Goal: Task Accomplishment & Management: Manage account settings

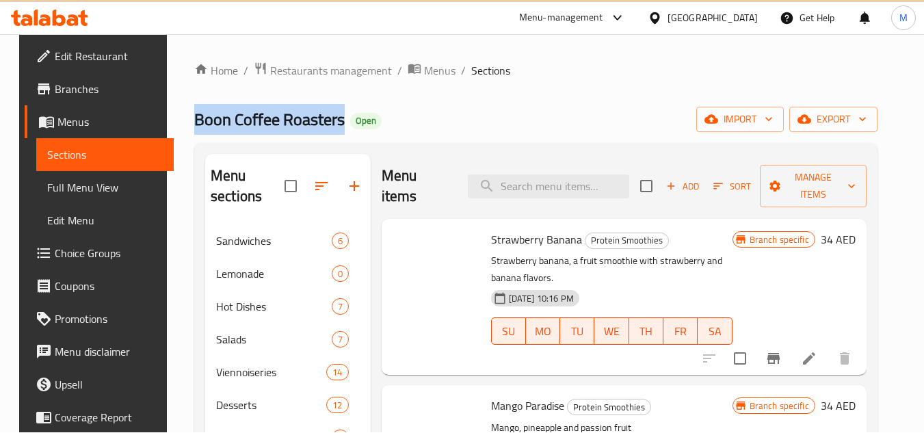
scroll to position [390, 0]
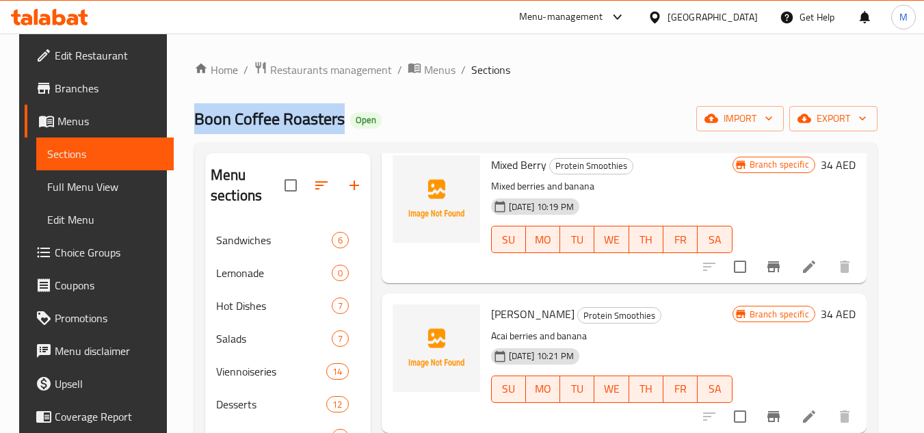
click at [65, 121] on span "Menus" at bounding box center [109, 121] width 105 height 16
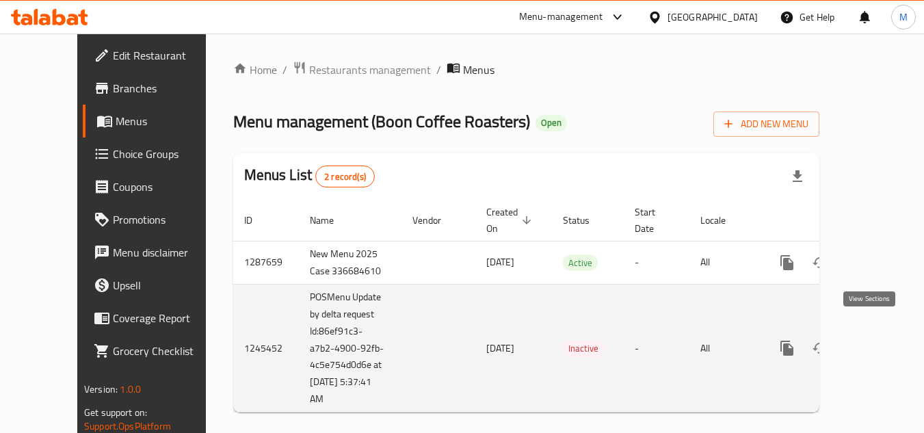
click at [696, 340] on icon "enhanced table" at bounding box center [886, 348] width 16 height 16
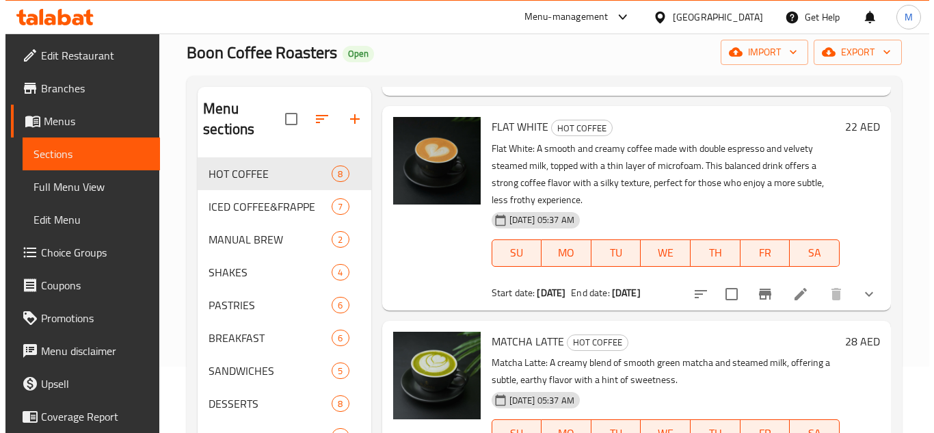
scroll to position [59, 0]
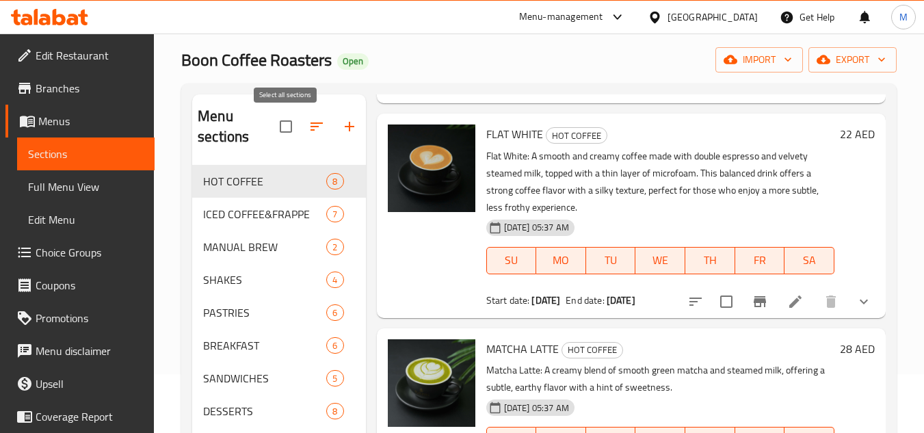
click at [283, 128] on input "checkbox" at bounding box center [286, 126] width 29 height 29
checkbox input "true"
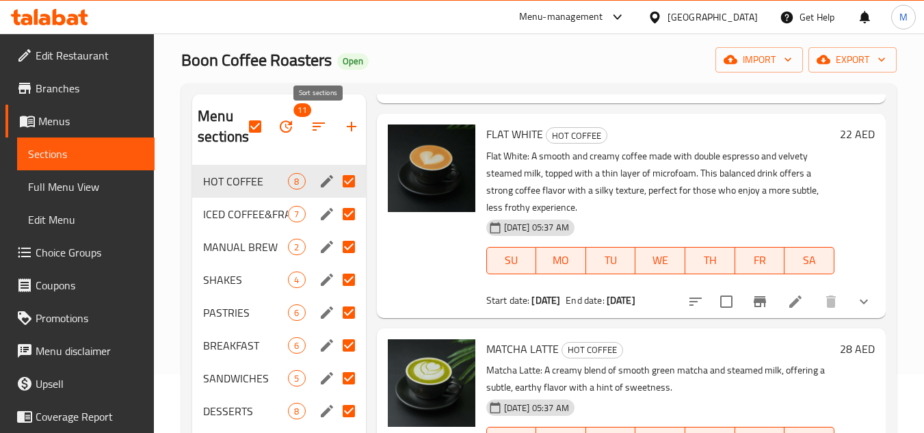
click at [321, 127] on icon "button" at bounding box center [319, 126] width 16 height 16
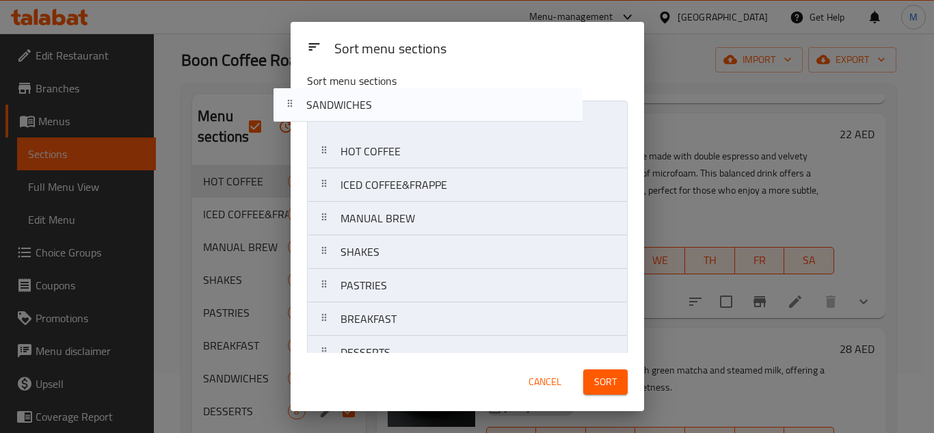
scroll to position [0, 0]
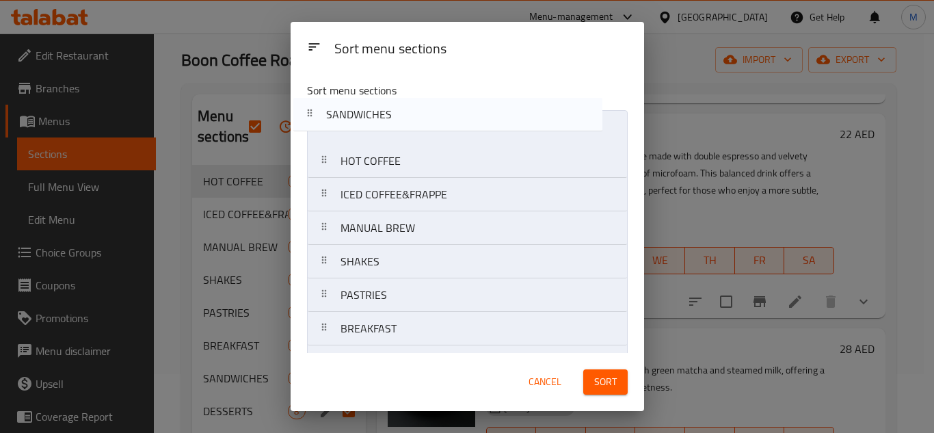
drag, startPoint x: 397, startPoint y: 269, endPoint x: 378, endPoint y: 103, distance: 166.6
click at [378, 103] on div "Sort menu sections HOT COFFEE ICED COFFEE&FRAPPE MANUAL BREW SHAKES PASTRIES BR…" at bounding box center [468, 212] width 354 height 282
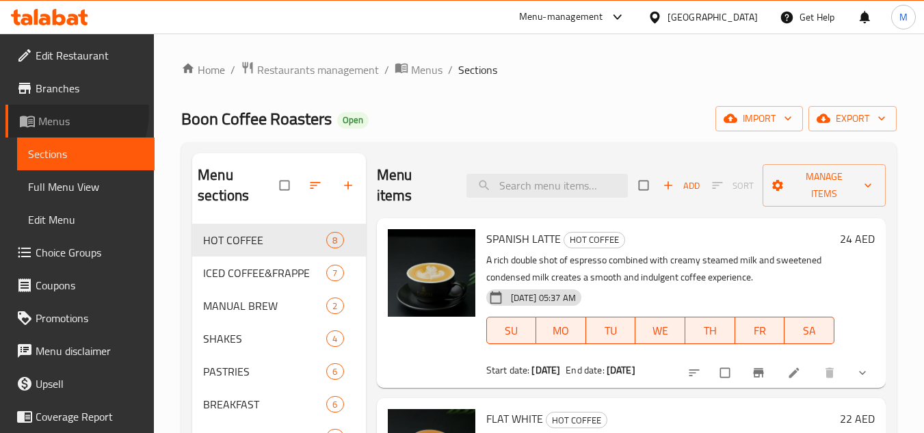
click at [60, 113] on span "Menus" at bounding box center [90, 121] width 105 height 16
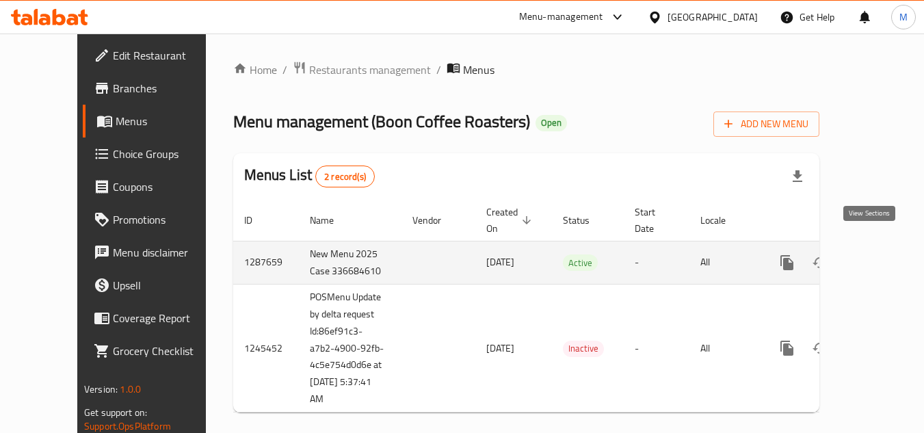
click at [878, 254] on icon "enhanced table" at bounding box center [886, 262] width 16 height 16
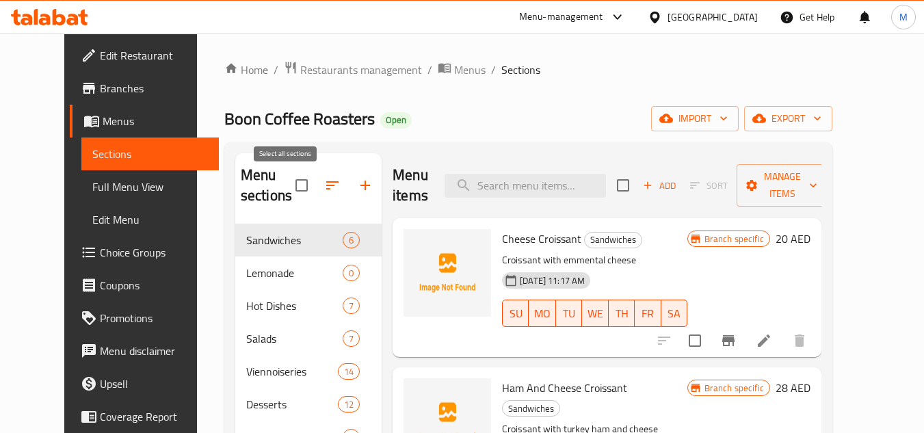
click at [290, 185] on input "checkbox" at bounding box center [301, 185] width 29 height 29
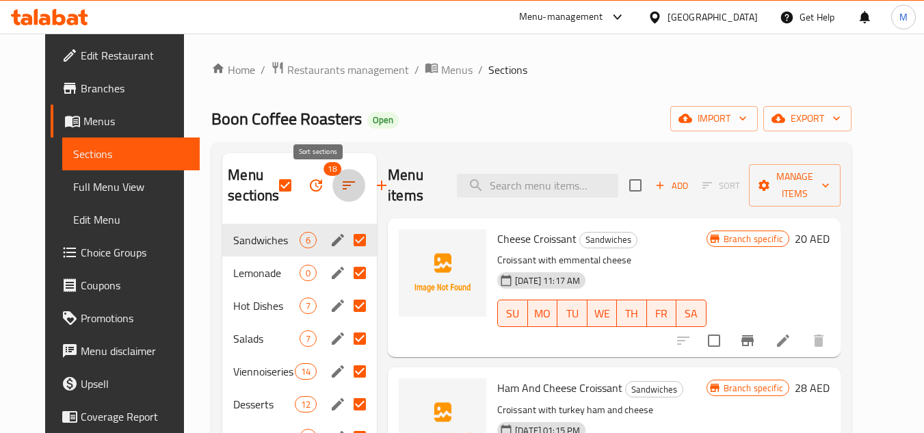
click at [341, 187] on icon "button" at bounding box center [349, 185] width 16 height 16
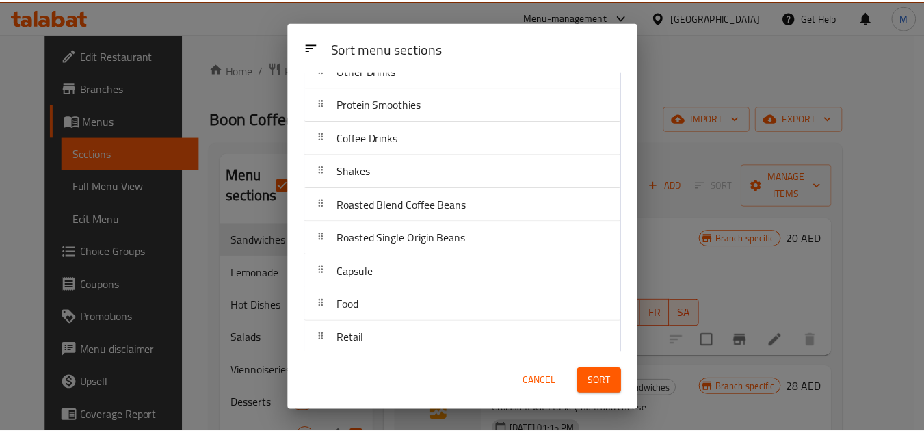
scroll to position [367, 0]
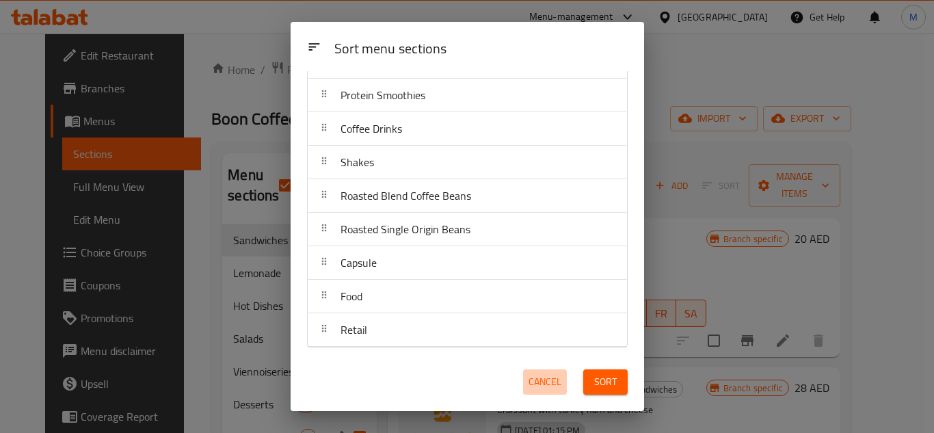
click at [554, 383] on span "Cancel" at bounding box center [545, 381] width 33 height 17
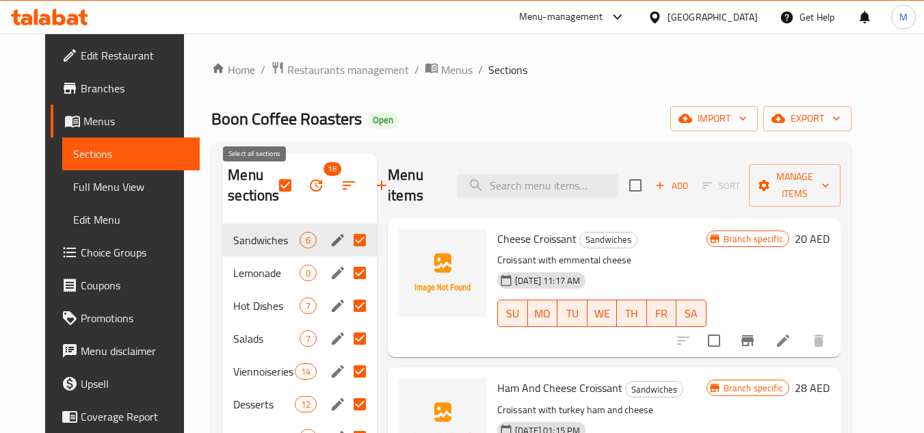
click at [271, 181] on input "checkbox" at bounding box center [285, 185] width 29 height 29
checkbox input "false"
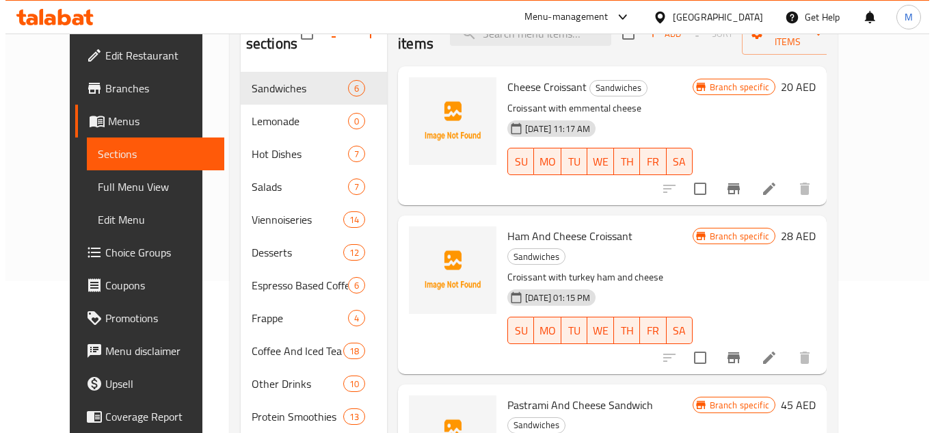
scroll to position [0, 0]
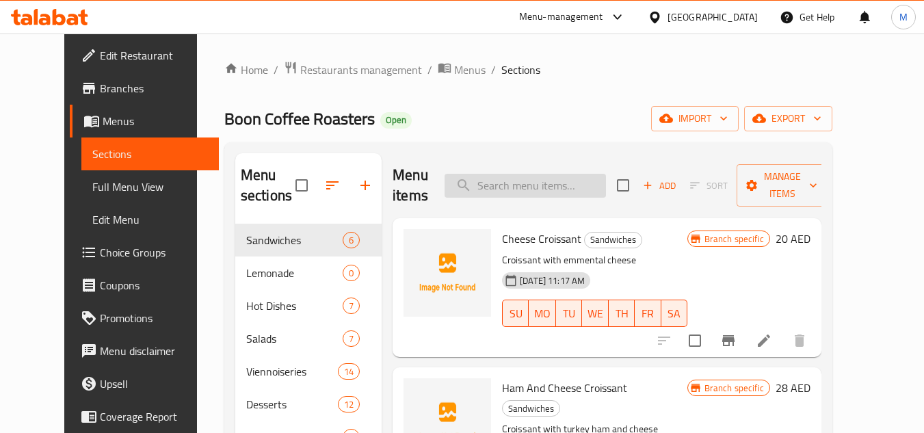
click at [557, 187] on input "search" at bounding box center [525, 186] width 161 height 24
paste input "Americano 8oz"
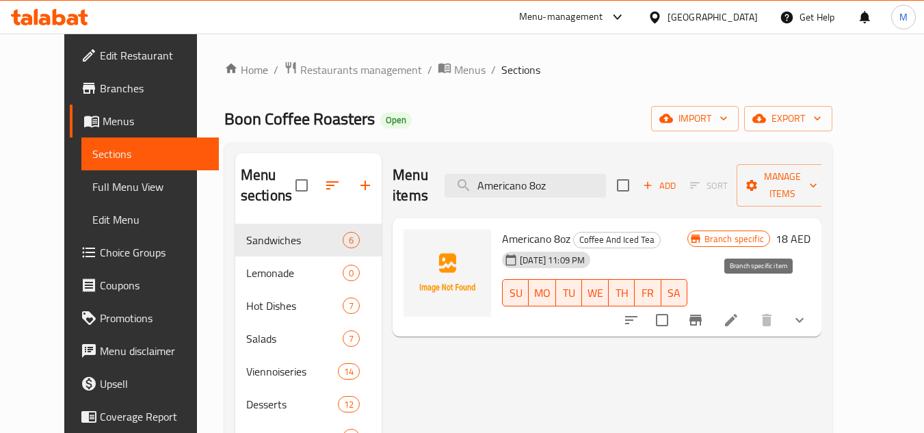
type input "Americano 8oz"
click at [704, 312] on icon "Branch-specific-item" at bounding box center [695, 320] width 16 height 16
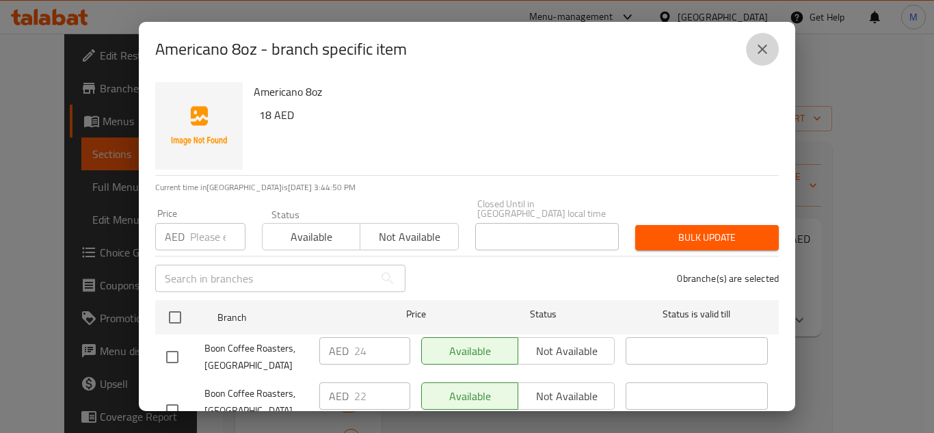
click at [751, 45] on button "close" at bounding box center [762, 49] width 33 height 33
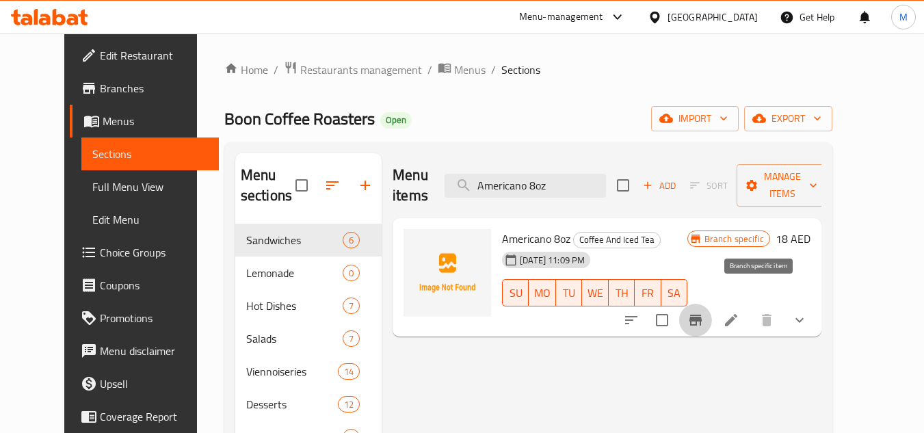
click at [702, 315] on icon "Branch-specific-item" at bounding box center [695, 320] width 12 height 11
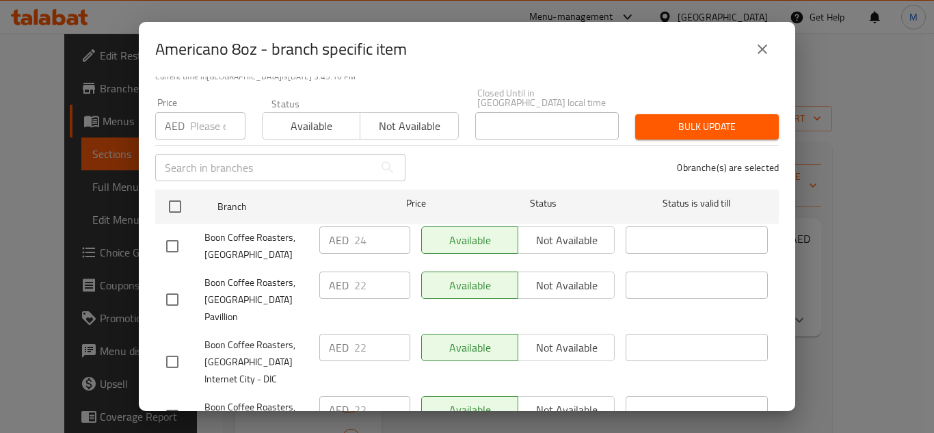
scroll to position [137, 0]
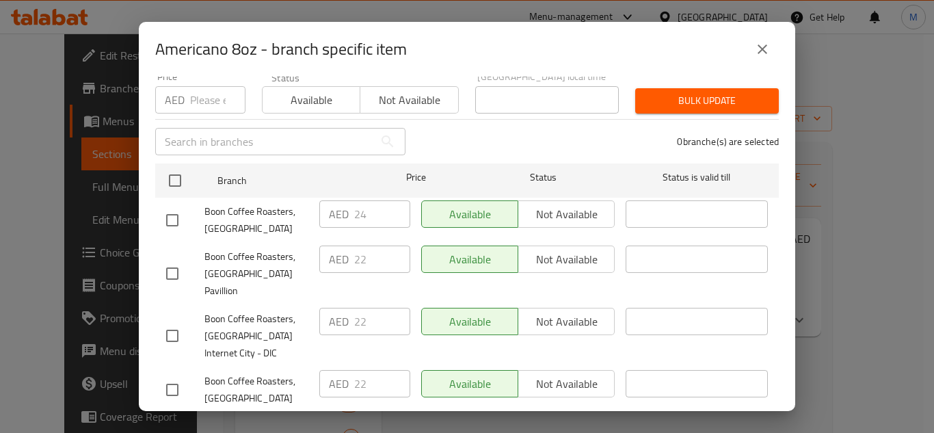
click at [553, 150] on div "0 branche(s) are selected" at bounding box center [600, 141] width 373 height 49
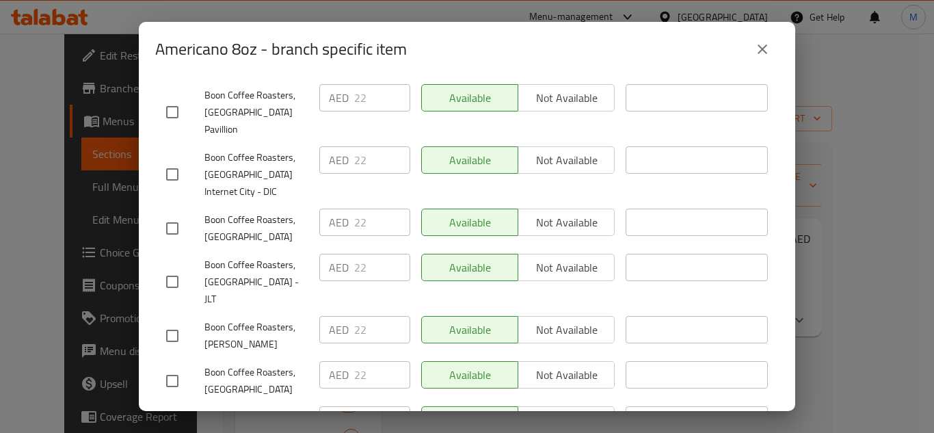
scroll to position [338, 0]
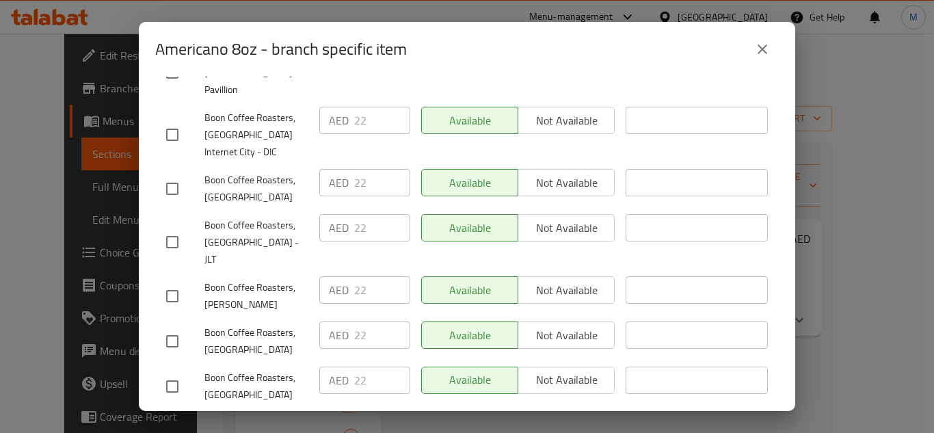
click at [272, 235] on div "Boon Coffee Roasters, [GEOGRAPHIC_DATA] - JLT" at bounding box center [237, 243] width 153 height 68
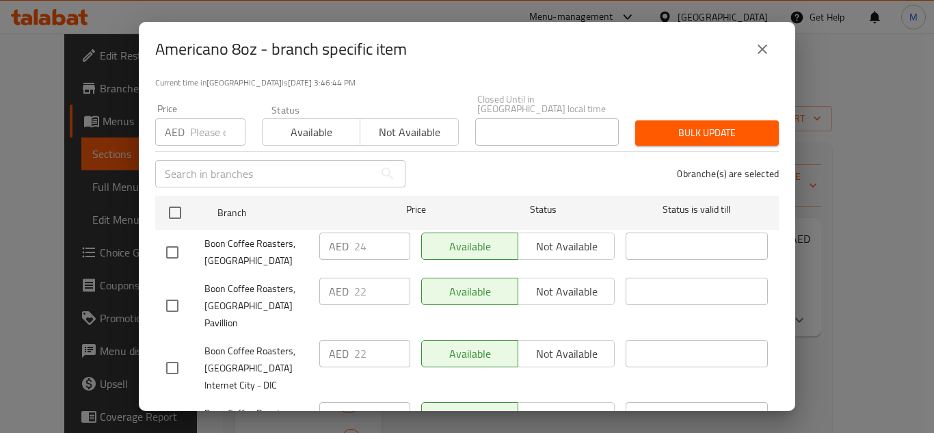
scroll to position [285, 0]
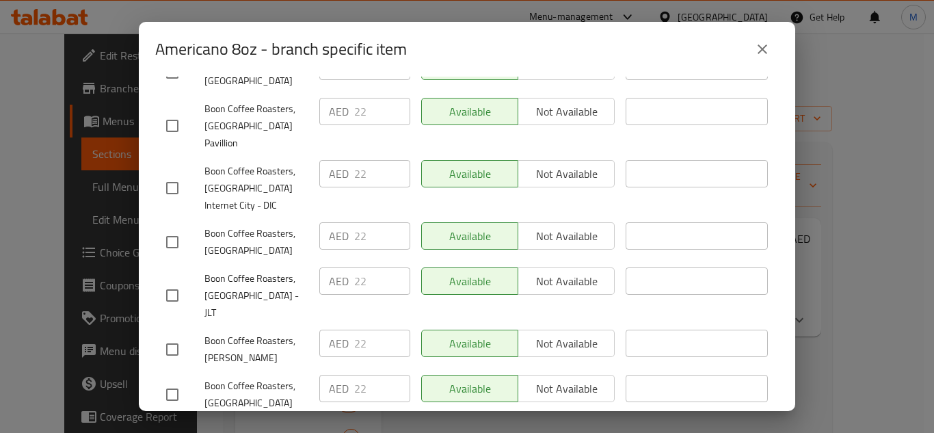
click at [369, 280] on div "AED 22 ​" at bounding box center [365, 296] width 102 height 68
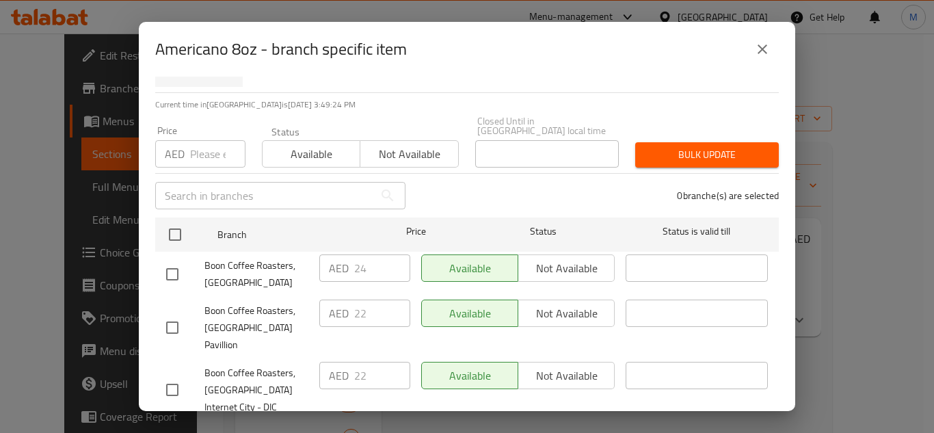
scroll to position [64, 0]
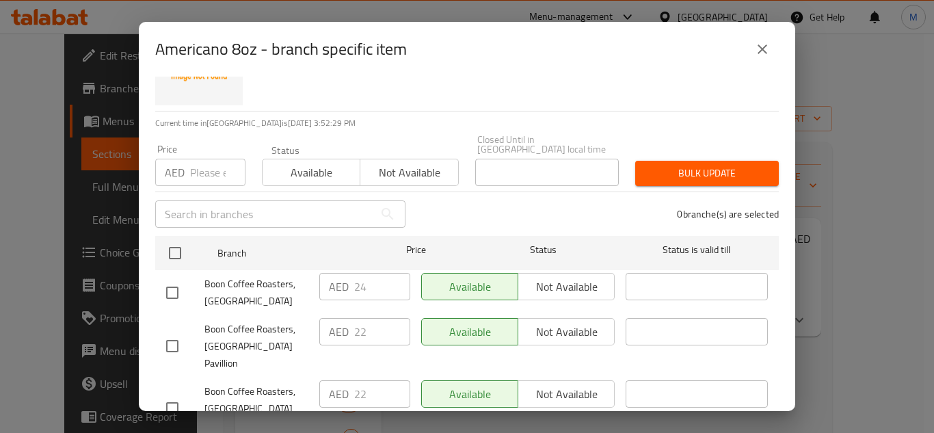
click at [767, 53] on icon "close" at bounding box center [763, 49] width 10 height 10
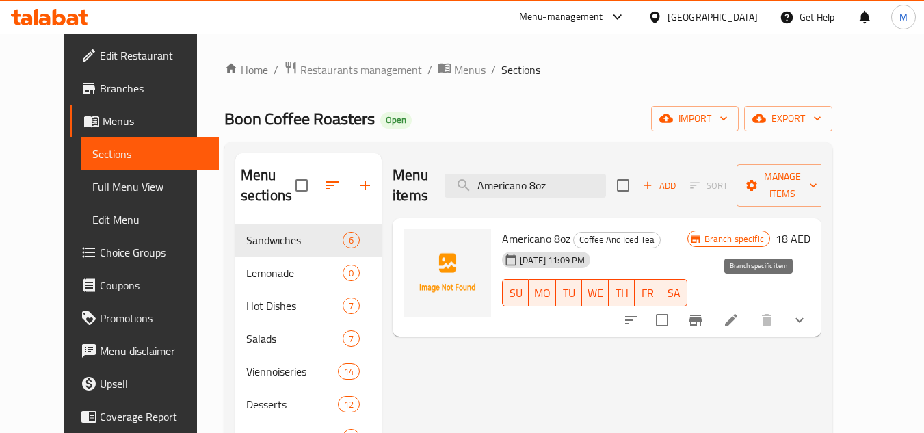
click at [704, 312] on icon "Branch-specific-item" at bounding box center [695, 320] width 16 height 16
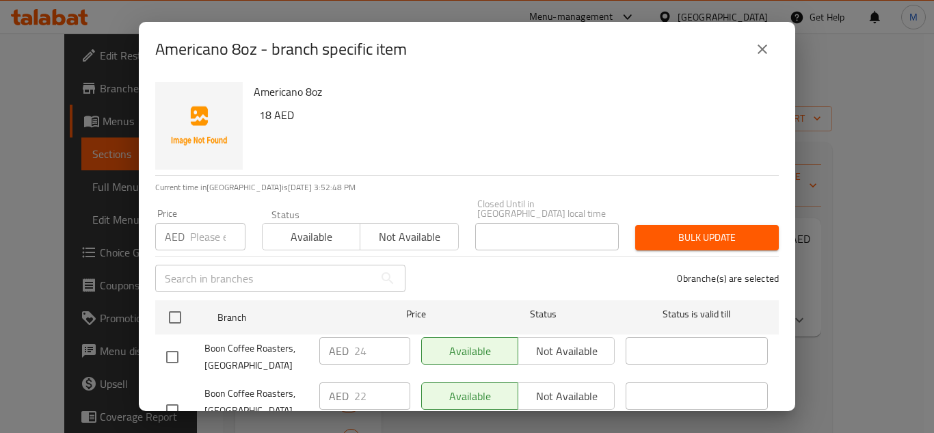
click at [518, 105] on h6 "18 AED" at bounding box center [513, 114] width 509 height 19
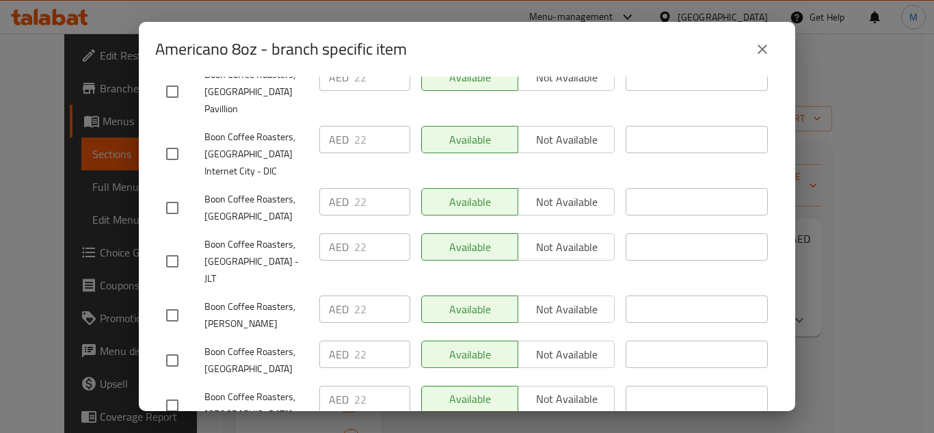
click at [326, 249] on div "AED 22 ​" at bounding box center [365, 262] width 102 height 68
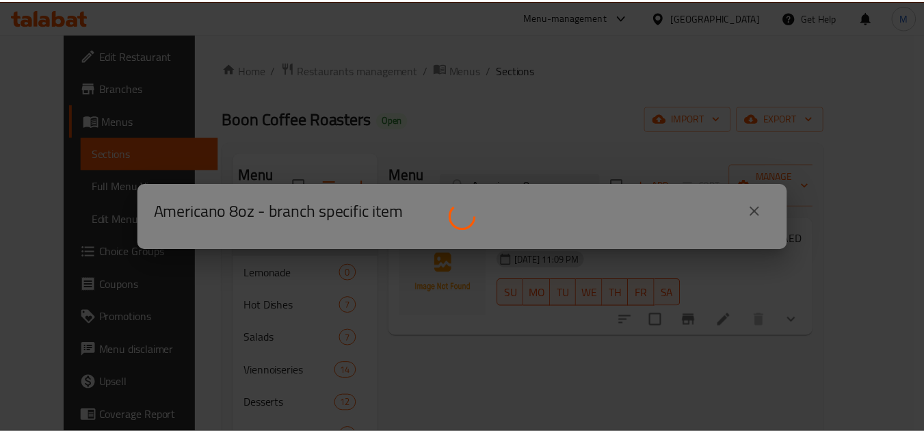
scroll to position [0, 0]
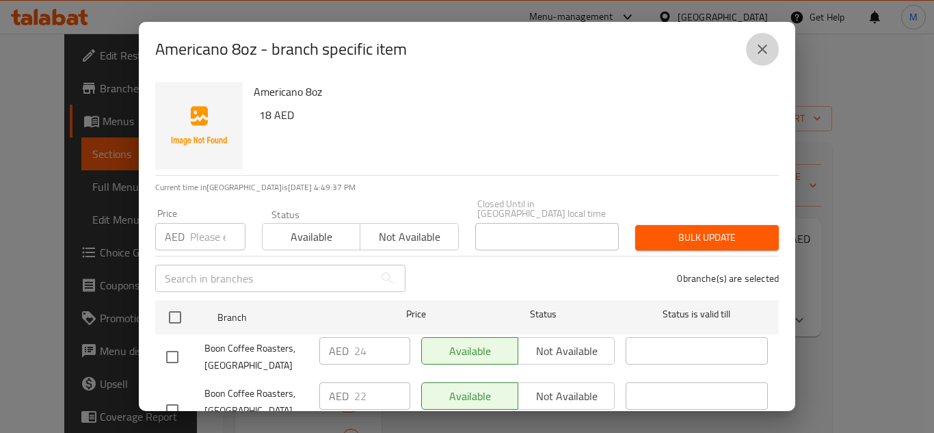
click at [756, 49] on icon "close" at bounding box center [762, 49] width 16 height 16
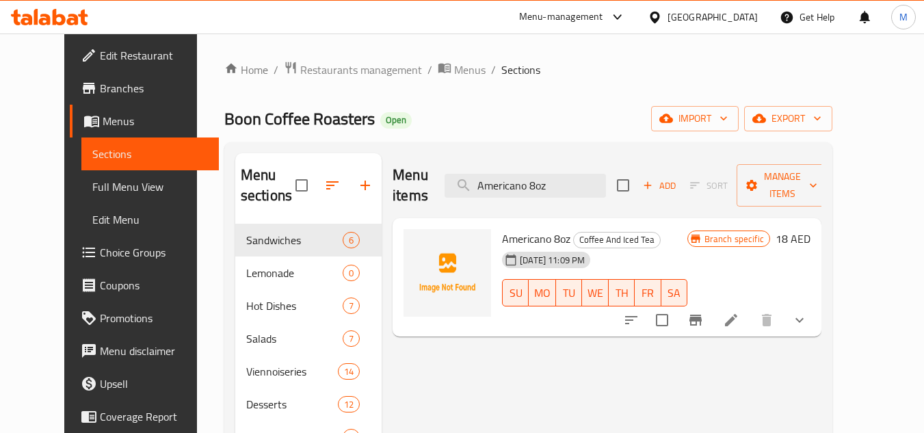
click at [601, 15] on div "Menu-management" at bounding box center [561, 17] width 84 height 16
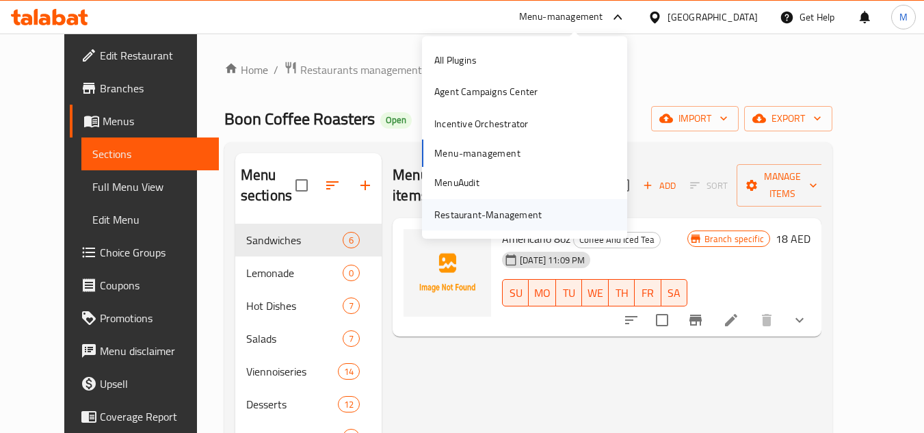
click at [470, 210] on div "Restaurant-Management" at bounding box center [487, 214] width 107 height 15
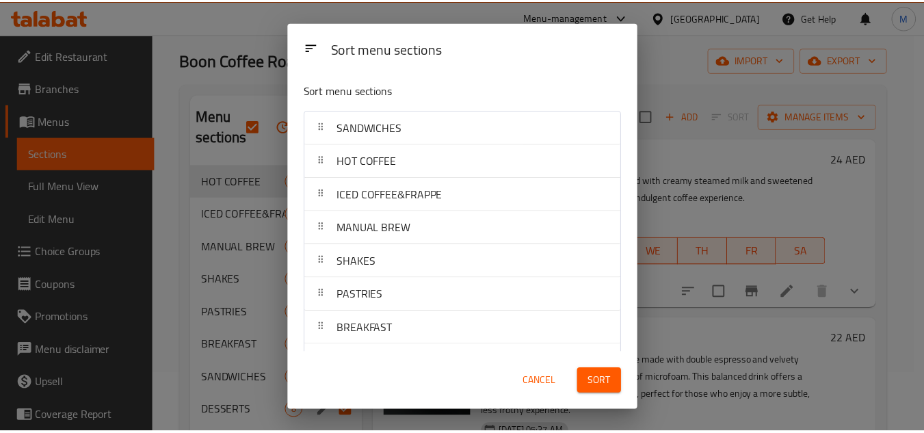
scroll to position [205, 0]
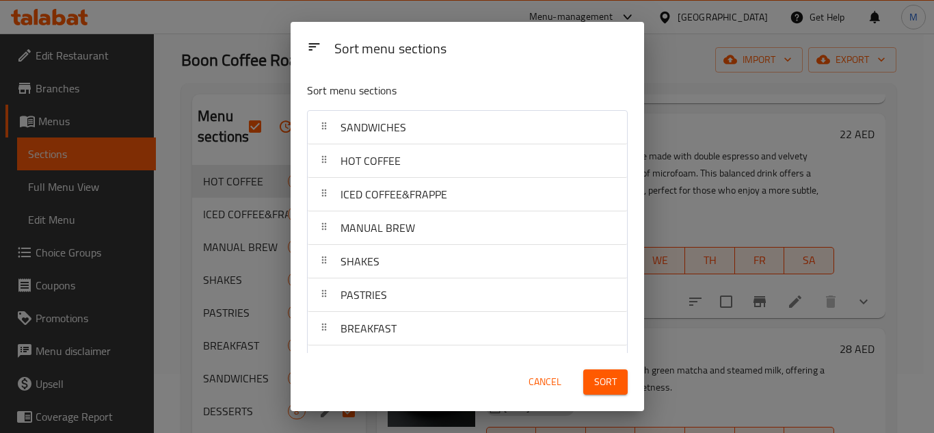
drag, startPoint x: 630, startPoint y: 40, endPoint x: 631, endPoint y: 31, distance: 8.9
click at [631, 40] on div "Sort menu sections" at bounding box center [481, 49] width 304 height 31
click at [557, 378] on span "Cancel" at bounding box center [545, 381] width 33 height 17
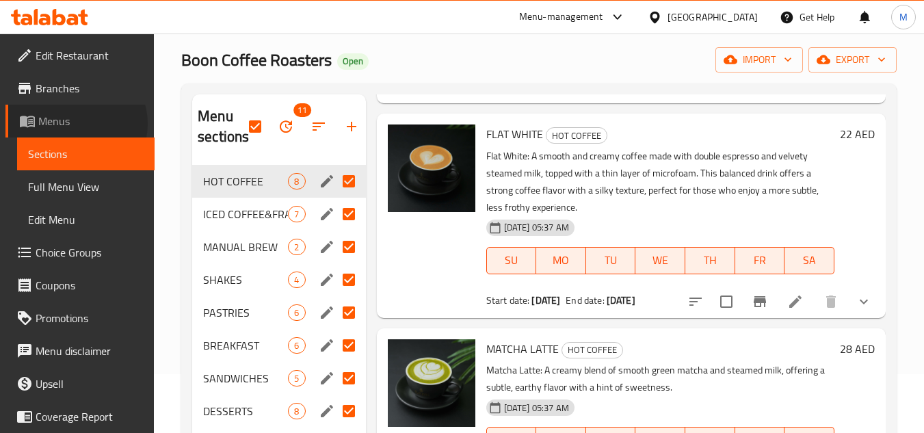
click at [75, 124] on span "Menus" at bounding box center [90, 121] width 105 height 16
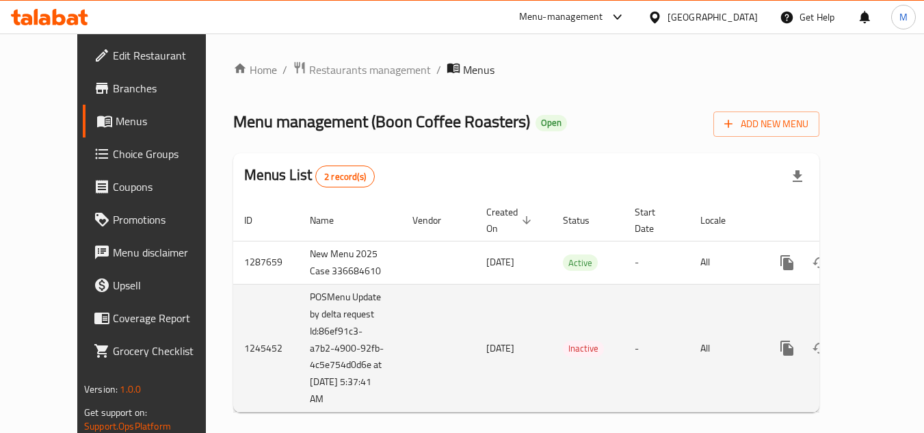
click at [233, 339] on td "1245452" at bounding box center [266, 348] width 66 height 129
copy td "1245452"
